Goal: Information Seeking & Learning: Learn about a topic

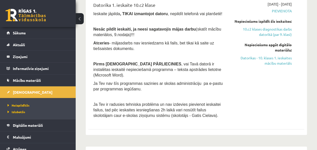
scroll to position [238, 0]
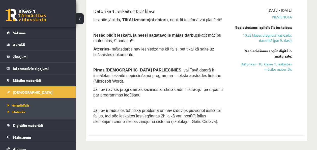
click at [276, 60] on div "Nepieciešams apgūt digitālo materiālu: Datorikas - 10. klases 1. ieskaites mācī…" at bounding box center [261, 60] width 61 height 24
click at [276, 65] on link "Datorikas - 10. klases 1. ieskaites mācību materiāls" at bounding box center [261, 66] width 61 height 11
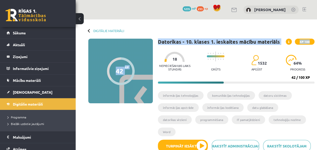
drag, startPoint x: 316, startPoint y: 26, endPoint x: 317, endPoint y: 39, distance: 13.1
click at [317, 39] on html "0 Dāvanas 1235 mP 233 xp [PERSON_NAME] Sākums Aktuāli Kā mācīties eSKOLĀ Kontak…" at bounding box center [158, 75] width 317 height 150
click at [228, 26] on div "Digitālie materiāli 42 XP XP 100 42 / 100 XP Datorikas - 10. klases 1. ieskaite…" at bounding box center [196, 88] width 241 height 139
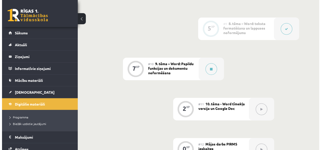
scroll to position [483, 0]
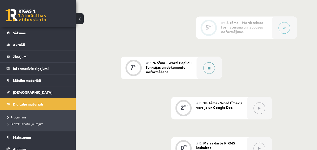
click at [210, 67] on icon at bounding box center [209, 68] width 3 height 3
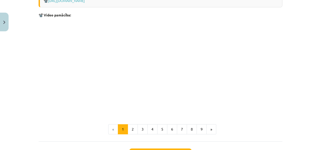
scroll to position [1096, 0]
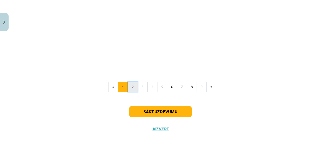
click at [133, 82] on button "2" at bounding box center [133, 87] width 10 height 10
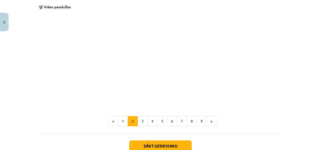
scroll to position [649, 0]
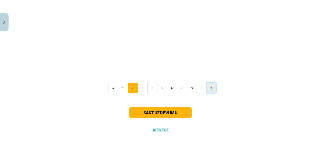
click at [208, 90] on button "»" at bounding box center [211, 88] width 10 height 10
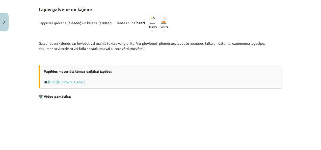
scroll to position [213, 0]
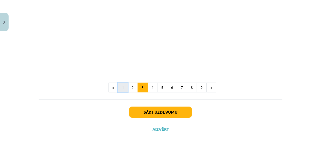
click at [119, 91] on button "1" at bounding box center [123, 88] width 10 height 10
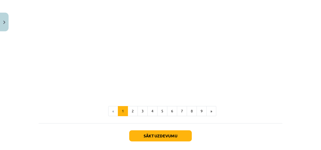
scroll to position [1096, 0]
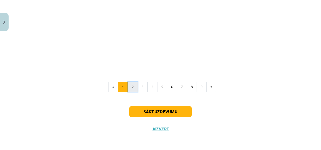
click at [130, 87] on button "2" at bounding box center [133, 87] width 10 height 10
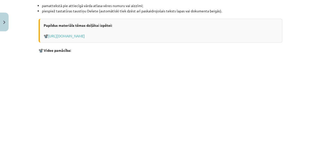
scroll to position [649, 0]
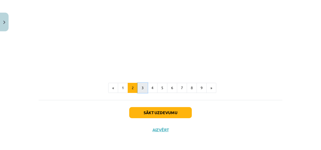
click at [138, 86] on button "3" at bounding box center [143, 88] width 10 height 10
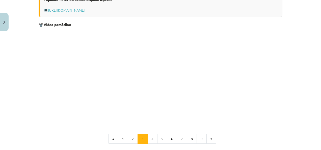
scroll to position [165, 0]
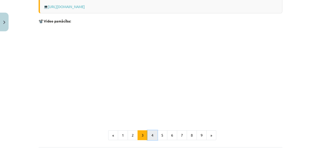
click at [148, 133] on button "4" at bounding box center [152, 135] width 10 height 10
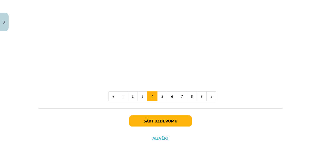
scroll to position [500, 0]
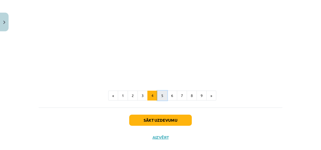
click at [162, 94] on button "5" at bounding box center [162, 96] width 10 height 10
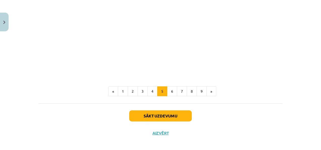
scroll to position [349, 0]
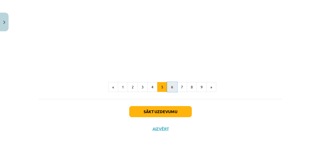
click at [172, 90] on button "6" at bounding box center [172, 87] width 10 height 10
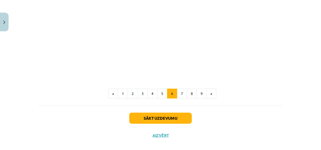
scroll to position [312, 0]
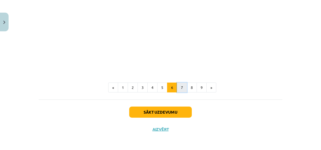
click at [178, 84] on button "7" at bounding box center [182, 88] width 10 height 10
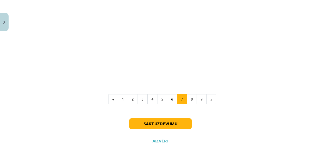
scroll to position [469, 0]
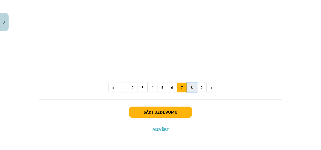
click at [187, 91] on button "8" at bounding box center [192, 88] width 10 height 10
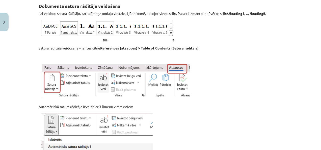
scroll to position [90, 0]
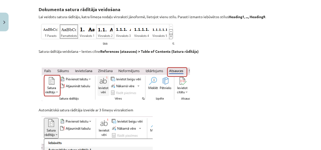
click at [187, 91] on img at bounding box center [115, 84] width 153 height 39
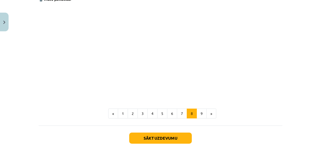
scroll to position [406, 0]
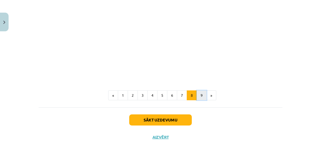
click at [197, 99] on button "9" at bounding box center [202, 95] width 10 height 10
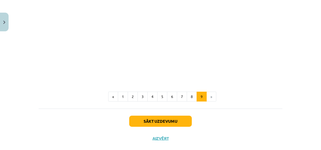
scroll to position [661, 0]
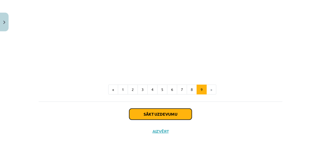
click at [141, 112] on button "Sākt uzdevumu" at bounding box center [160, 113] width 63 height 11
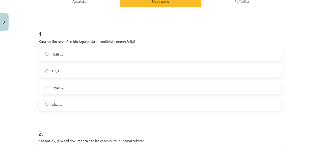
scroll to position [80, 0]
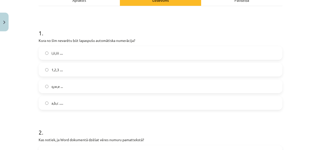
click at [98, 74] on label "1,2,3 ...." at bounding box center [160, 69] width 243 height 13
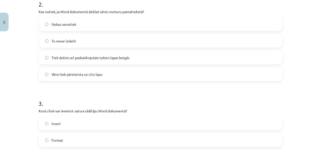
scroll to position [209, 0]
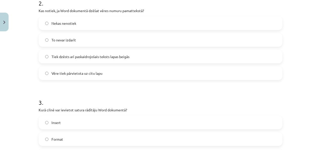
click at [124, 61] on label "Tiek dzēsts arī paskaidrojošais teksts lapas beigās" at bounding box center [160, 56] width 243 height 13
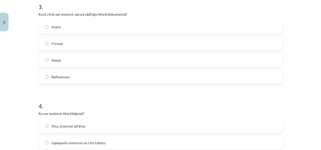
scroll to position [305, 0]
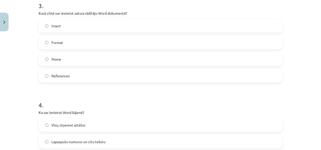
click at [77, 72] on label "References" at bounding box center [160, 75] width 243 height 13
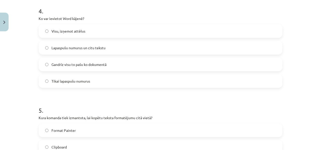
scroll to position [401, 0]
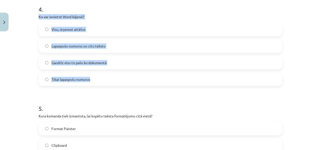
drag, startPoint x: 35, startPoint y: 15, endPoint x: 101, endPoint y: 71, distance: 86.5
click at [101, 71] on div "7 XP Saņemsi Grūts 1532 pilda Apraksts Uzdevums Palīdzība 1 . Kura no šīm nevar…" at bounding box center [161, 15] width 250 height 764
copy div "Ko var ievietot Word kājenē? Visu, izņemot attēlus [PERSON_NAME] numurus un cit…"
click at [77, 47] on span "Lapaspušu numurus un citu tekstu" at bounding box center [78, 45] width 54 height 5
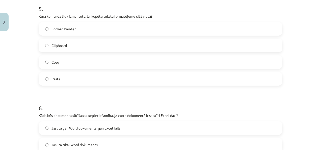
scroll to position [502, 0]
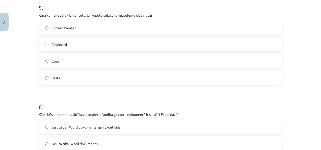
click at [95, 27] on label "Format Painter" at bounding box center [160, 27] width 243 height 13
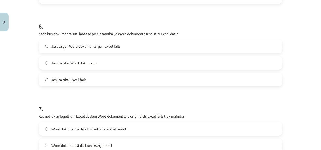
scroll to position [578, 0]
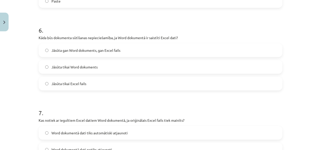
click at [93, 65] on span "Jāsūta tikai Word dokuments" at bounding box center [74, 66] width 46 height 5
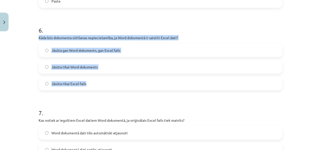
drag, startPoint x: 34, startPoint y: 38, endPoint x: 105, endPoint y: 77, distance: 80.5
copy div "Kāda būs dokumenta sūtīšanas nepieciešamība, ja Word dokumentā ir saistīti Exce…"
click at [105, 48] on span "Jāsūta gan Word dokuments, gan Excel fails" at bounding box center [85, 50] width 69 height 5
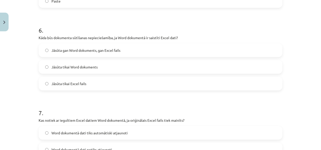
scroll to position [660, 0]
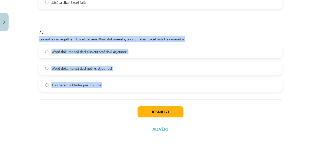
drag, startPoint x: 36, startPoint y: 39, endPoint x: 108, endPoint y: 101, distance: 95.7
copy div "Kas notiek ar iegultiem Excel datiem Word dokumentā, ja oriģinālais Excel fails…"
click at [122, 46] on label "Word dokumentā dati tiks automātiski atjaunoti" at bounding box center [160, 51] width 243 height 13
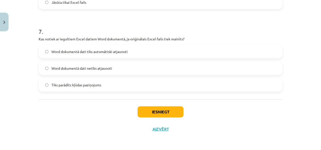
click at [108, 69] on span "Word dokumentā dati netiks atjaunoti" at bounding box center [81, 68] width 61 height 5
click at [146, 108] on button "Iesniegt" at bounding box center [161, 111] width 46 height 11
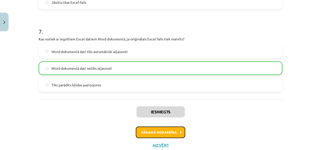
click at [160, 131] on button "Nākamā nodarbība" at bounding box center [160, 132] width 49 height 12
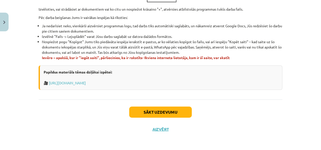
scroll to position [236, 0]
